Goal: Task Accomplishment & Management: Use online tool/utility

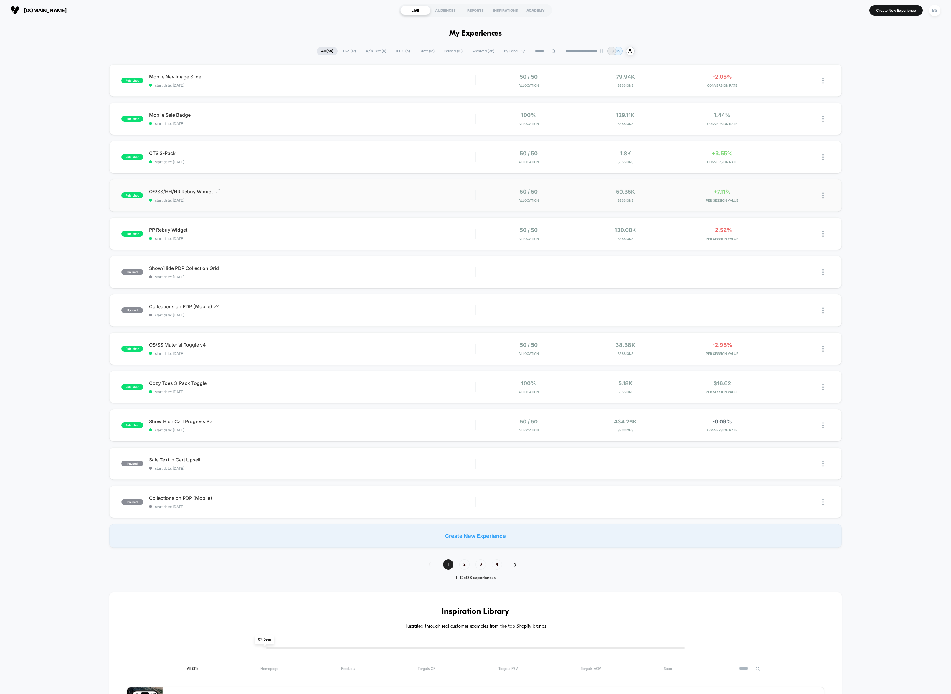
click at [349, 197] on div "OS/SS/HH/HR Rebuy Widget Click to edit experience details Click to edit experie…" at bounding box center [312, 196] width 326 height 14
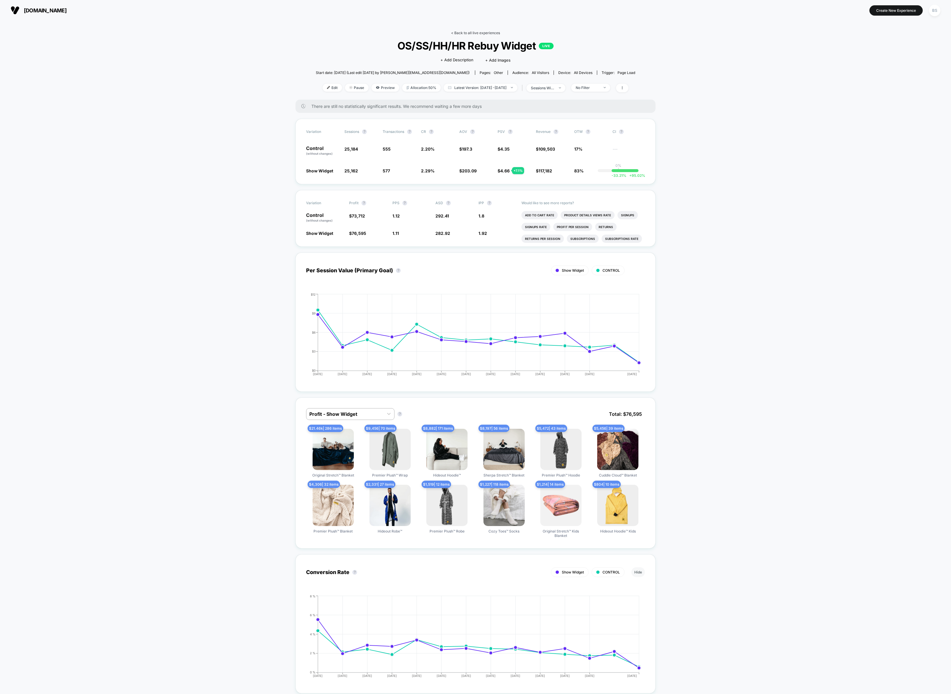
click at [465, 32] on link "< Back to all live experiences" at bounding box center [475, 33] width 49 height 4
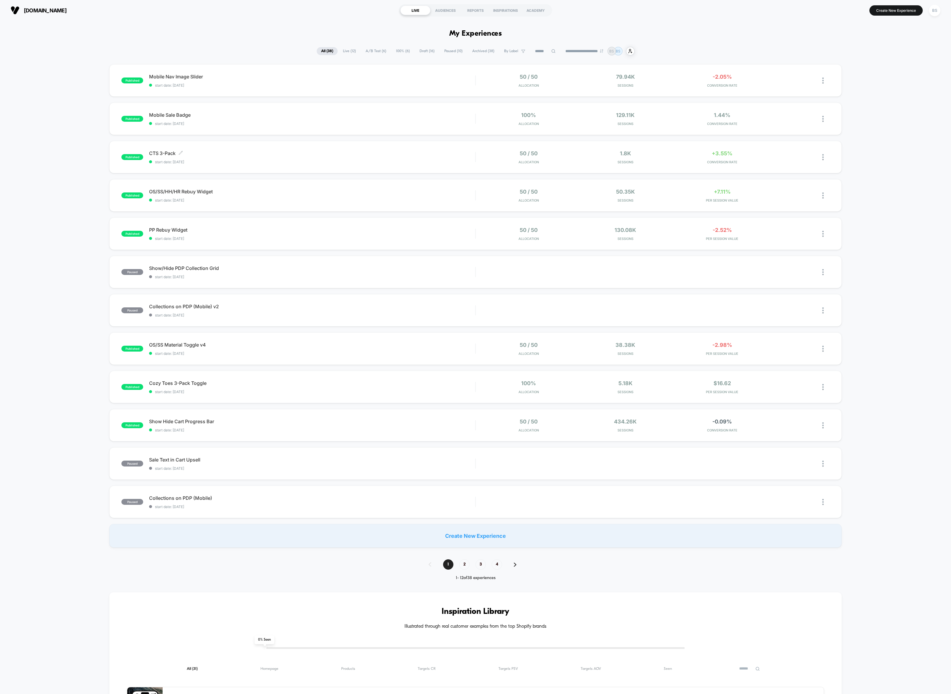
click at [448, 155] on span "CTS 3-Pack Click to edit experience details" at bounding box center [312, 153] width 326 height 6
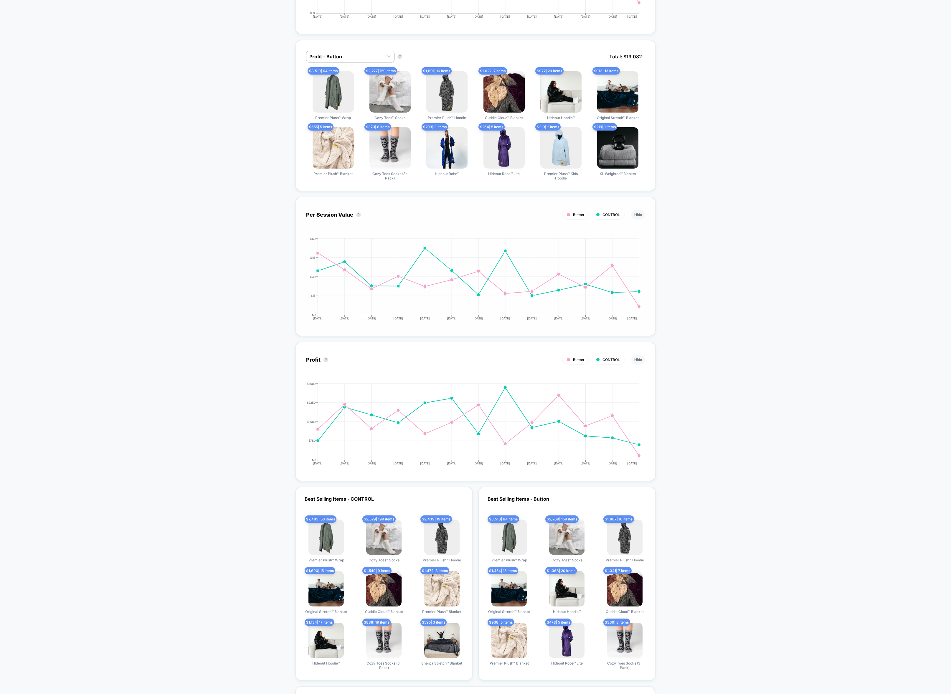
scroll to position [771, 0]
